Goal: Task Accomplishment & Management: Manage account settings

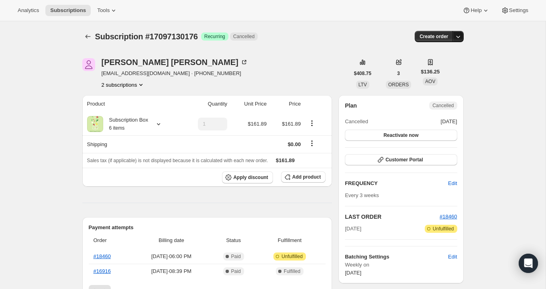
click at [459, 35] on icon "button" at bounding box center [458, 37] width 8 height 8
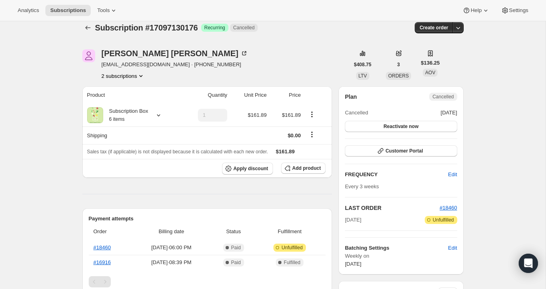
scroll to position [8, 0]
click at [389, 151] on span "Customer Portal" at bounding box center [404, 151] width 37 height 6
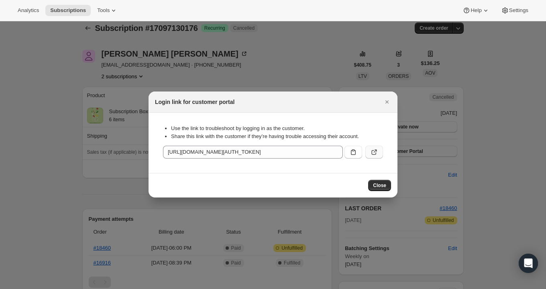
click at [378, 151] on icon ":rbq:" at bounding box center [374, 152] width 8 height 8
click at [377, 156] on button ":rbq:" at bounding box center [375, 152] width 18 height 13
click at [227, 33] on div at bounding box center [273, 144] width 546 height 289
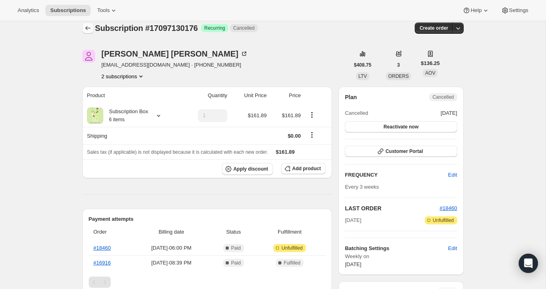
click at [85, 27] on icon "Subscriptions" at bounding box center [88, 28] width 8 height 8
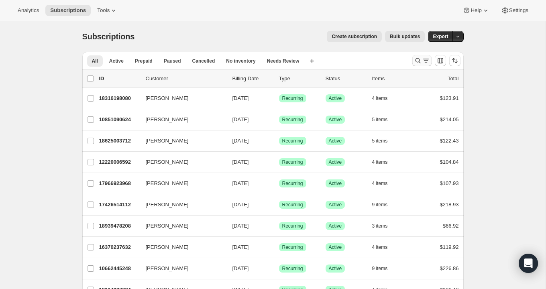
click at [423, 60] on icon "Search and filter results" at bounding box center [426, 61] width 8 height 8
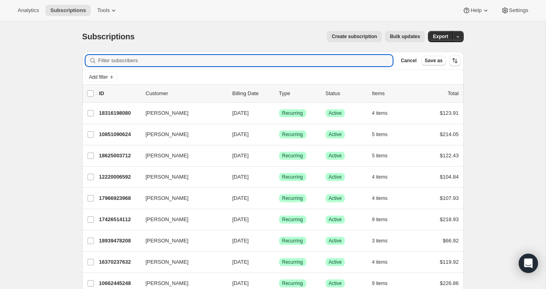
paste input "[PERSON_NAME][EMAIL_ADDRESS][DOMAIN_NAME]"
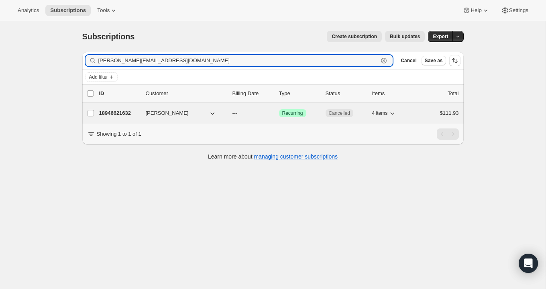
type input "[PERSON_NAME][EMAIL_ADDRESS][DOMAIN_NAME]"
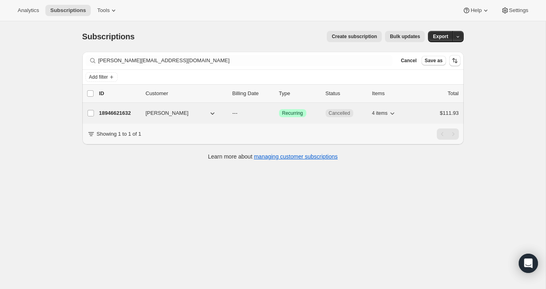
click at [127, 110] on p "18946621632" at bounding box center [119, 113] width 40 height 8
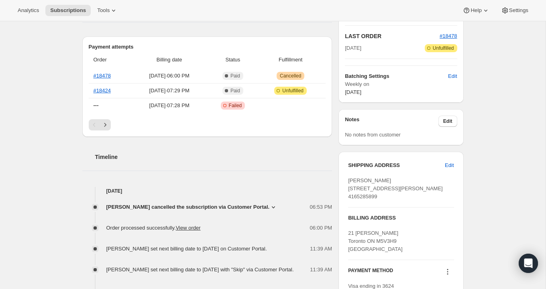
scroll to position [182, 0]
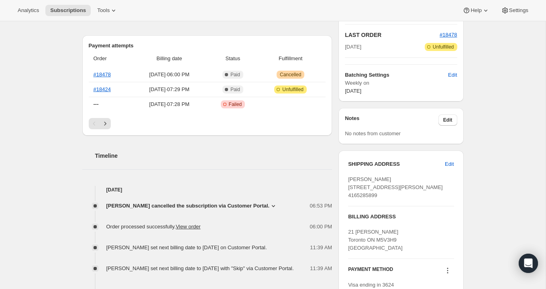
click at [273, 207] on icon at bounding box center [274, 206] width 8 height 8
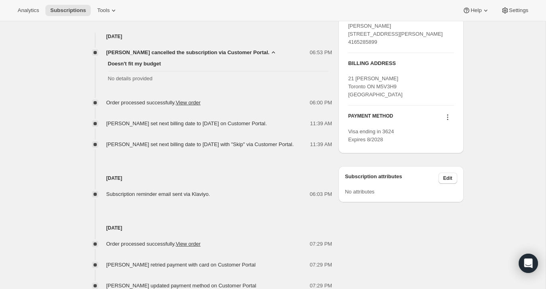
scroll to position [327, 0]
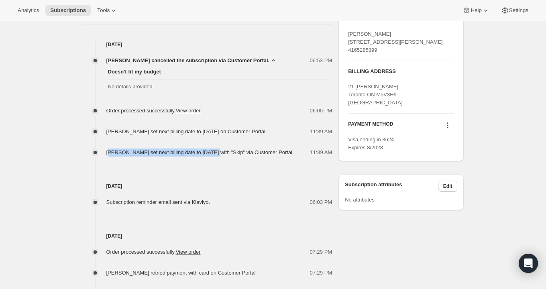
drag, startPoint x: 109, startPoint y: 159, endPoint x: 221, endPoint y: 155, distance: 112.5
click at [221, 155] on div "[PERSON_NAME] set next billing date to [DATE] with "Skip" via Customer Portal." at bounding box center [202, 153] width 192 height 8
drag, startPoint x: 117, startPoint y: 128, endPoint x: 212, endPoint y: 176, distance: 105.8
click at [208, 172] on div "[DATE] [PERSON_NAME] cancelled the subscription via Customer Portal. 06:53 PM D…" at bounding box center [207, 294] width 250 height 507
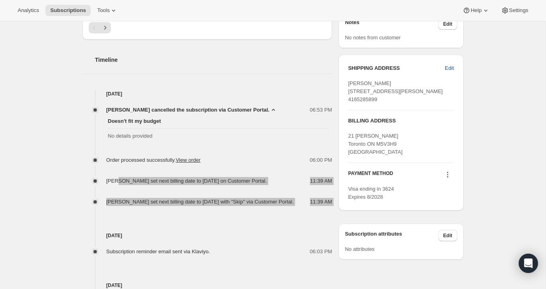
scroll to position [285, 0]
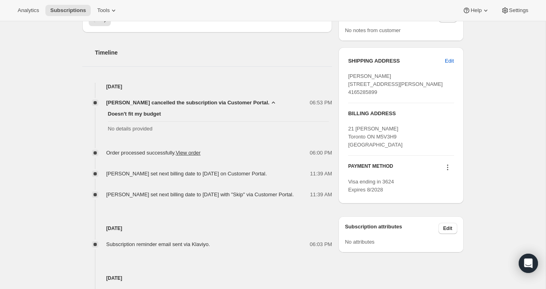
click at [227, 191] on div "[PERSON_NAME] cancelled the subscription via Customer Portal. 06:53 PM Doesn't …" at bounding box center [207, 145] width 250 height 108
drag, startPoint x: 131, startPoint y: 173, endPoint x: 264, endPoint y: 173, distance: 133.0
click at [264, 173] on span "[PERSON_NAME] set next billing date to [DATE] on Customer Portal." at bounding box center [186, 174] width 161 height 6
click at [252, 178] on div "[PERSON_NAME] set next billing date to [DATE] on Customer Portal." at bounding box center [189, 174] width 166 height 8
drag, startPoint x: 106, startPoint y: 172, endPoint x: 230, endPoint y: 180, distance: 124.4
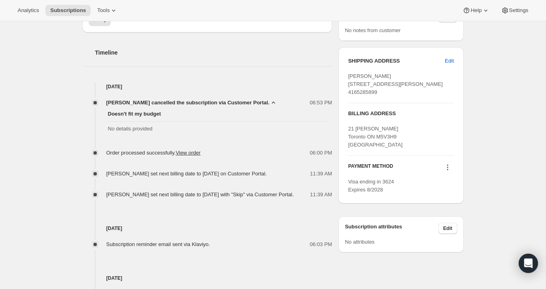
click at [231, 178] on div "[PERSON_NAME] set next billing date to [DATE] on Customer Portal." at bounding box center [189, 174] width 166 height 8
click at [179, 199] on div "[PERSON_NAME] set next billing date to [DATE] with "Skip" via Customer Portal." at bounding box center [202, 195] width 192 height 8
click at [151, 178] on div "[PERSON_NAME] set next billing date to [DATE] on Customer Portal." at bounding box center [189, 174] width 166 height 8
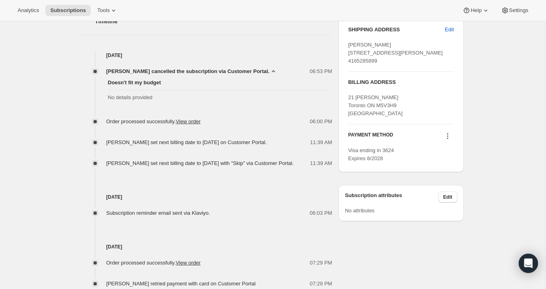
scroll to position [0, 0]
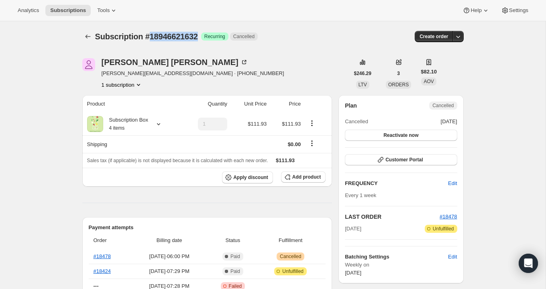
drag, startPoint x: 148, startPoint y: 38, endPoint x: 201, endPoint y: 34, distance: 52.8
click at [198, 34] on span "Subscription #18946621632" at bounding box center [146, 36] width 103 height 9
copy span "18946621632"
click at [407, 163] on span "Customer Portal" at bounding box center [404, 160] width 37 height 6
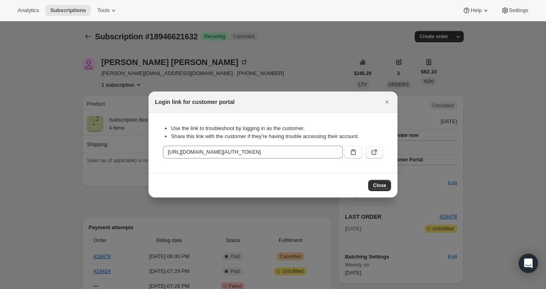
click at [382, 157] on button ":rpk:" at bounding box center [375, 152] width 18 height 13
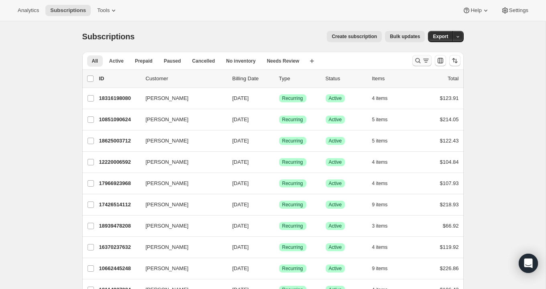
click at [423, 61] on icon "Search and filter results" at bounding box center [426, 61] width 8 height 8
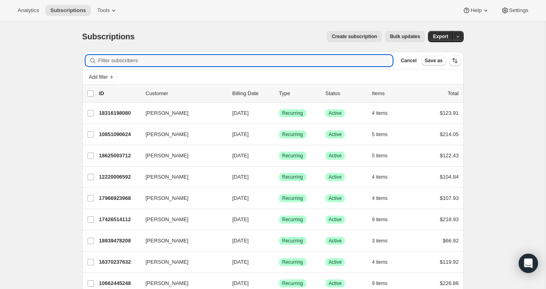
paste input "18946621632"
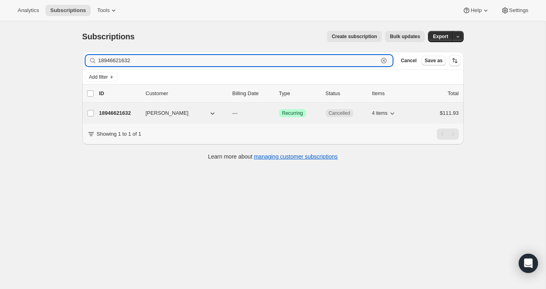
type input "18946621632"
click at [114, 112] on p "18946621632" at bounding box center [119, 113] width 40 height 8
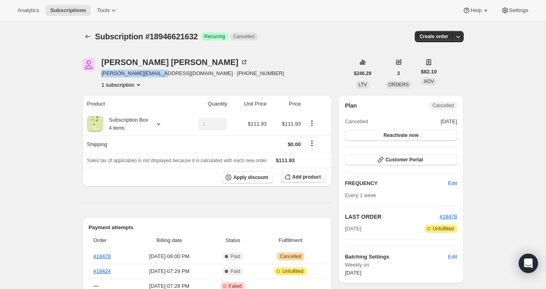
drag, startPoint x: 162, startPoint y: 74, endPoint x: 101, endPoint y: 74, distance: 60.3
click at [102, 74] on span "[PERSON_NAME][EMAIL_ADDRESS][DOMAIN_NAME] · [PHONE_NUMBER]" at bounding box center [193, 74] width 183 height 8
copy span "[PERSON_NAME][EMAIL_ADDRESS][DOMAIN_NAME]"
click at [322, 51] on div "Subscription #18946621632. This page is ready Subscription #18946621632 Success…" at bounding box center [273, 36] width 382 height 31
